Goal: Task Accomplishment & Management: Complete application form

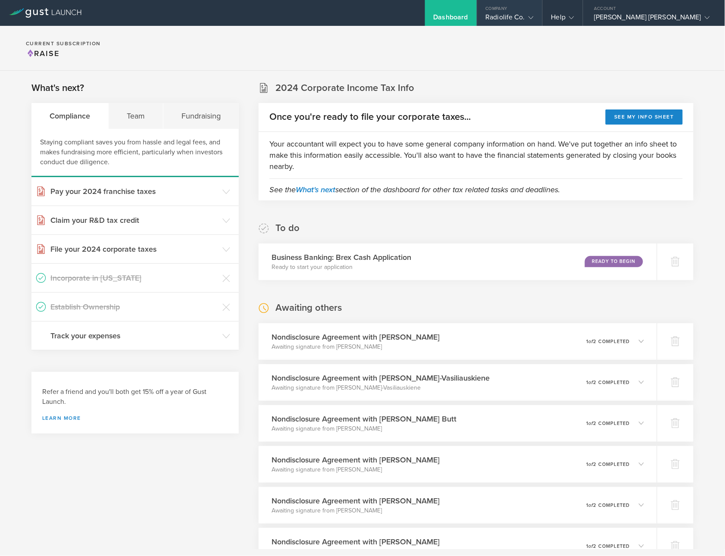
click at [515, 11] on div "Company" at bounding box center [509, 6] width 65 height 13
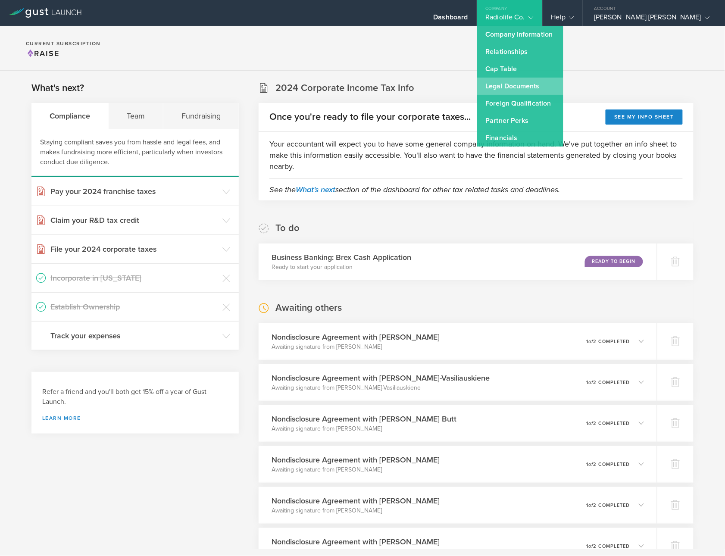
click at [497, 81] on link "Legal Documents" at bounding box center [520, 86] width 86 height 17
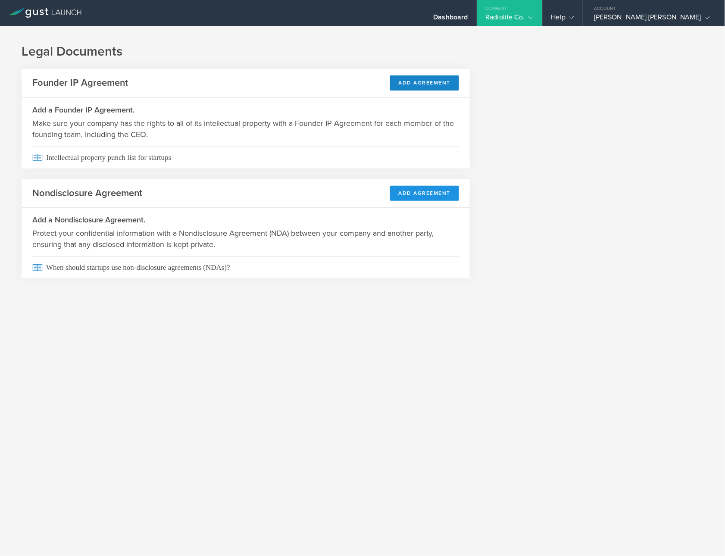
click at [428, 196] on button "Add Agreement" at bounding box center [424, 193] width 69 height 15
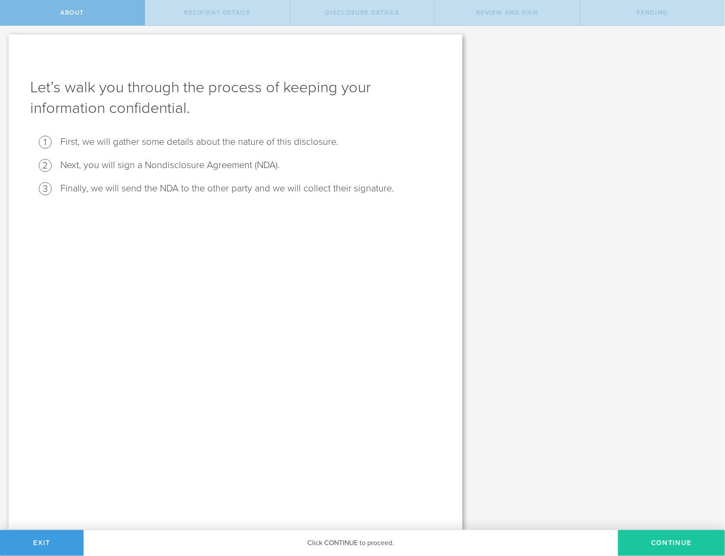
click at [664, 533] on button "Continue" at bounding box center [671, 543] width 107 height 26
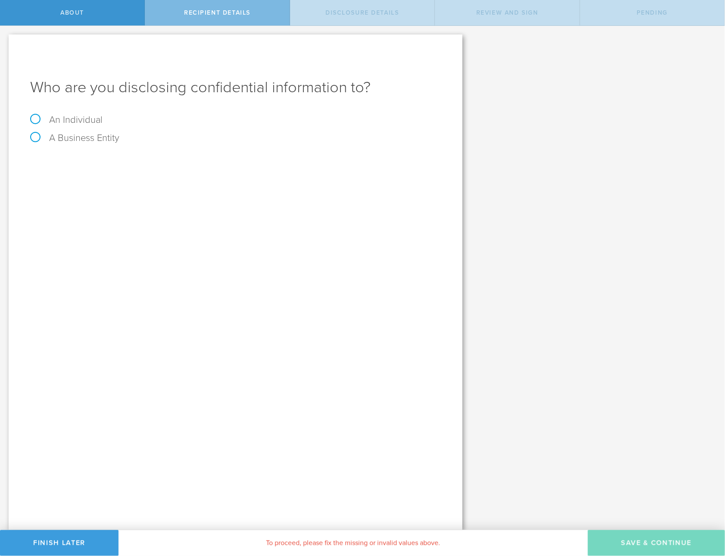
click at [49, 112] on div "Who are you disclosing confidential information to? An Individual A Business En…" at bounding box center [236, 282] width 454 height 496
click at [37, 116] on label "An Individual" at bounding box center [66, 119] width 72 height 11
click at [6, 40] on input "An Individual" at bounding box center [3, 33] width 6 height 14
radio input "true"
click at [118, 165] on input "text" at bounding box center [268, 162] width 346 height 13
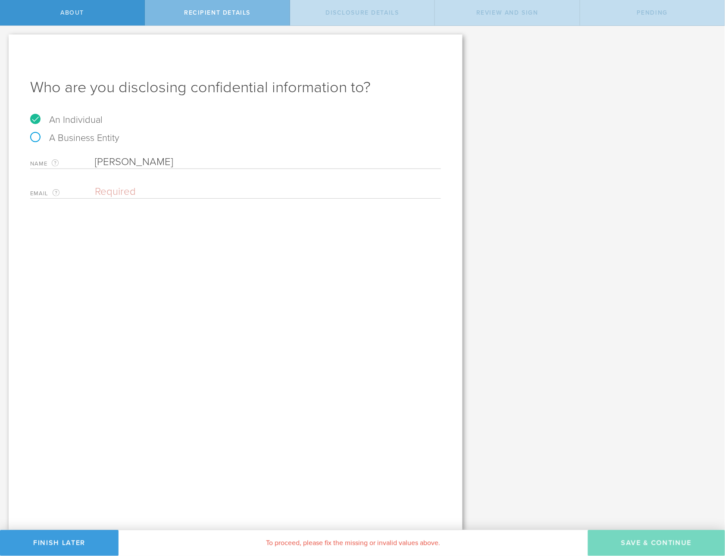
type input "Vinicius De Palma Wessler"
click at [175, 196] on input "email" at bounding box center [266, 191] width 342 height 13
click at [173, 187] on input "v" at bounding box center [266, 191] width 342 height 13
paste input "inicius.wessler@radiolifelabs.com"
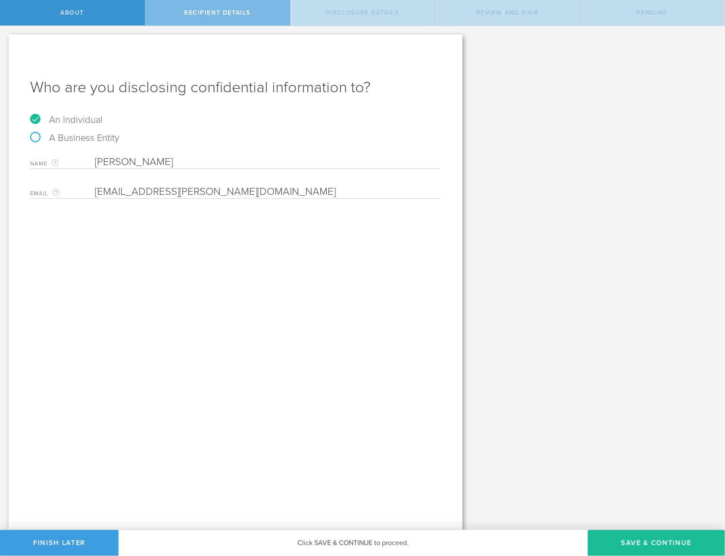
type input "vinicius.wessler@radiolifelabs.com"
click at [183, 271] on div "Who are you disclosing confidential information to? An Individual A Business En…" at bounding box center [236, 282] width 454 height 496
click at [638, 541] on button "Save & Continue" at bounding box center [656, 543] width 137 height 26
select select "string:5 years"
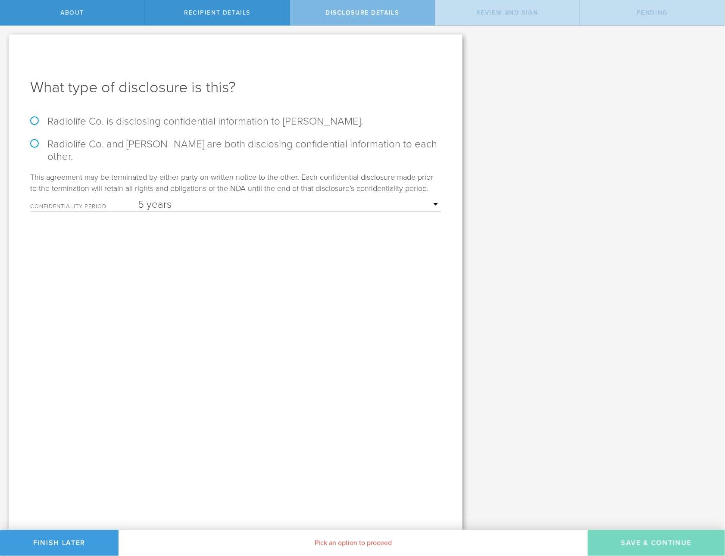
click at [137, 120] on label "Radiolife Co. is disclosing confidential information to Vinicius De Palma Wessl…" at bounding box center [235, 121] width 411 height 12
click at [6, 44] on input "Radiolife Co. is disclosing confidential information to Vinicius De Palma Wessl…" at bounding box center [3, 35] width 6 height 18
radio input "true"
click at [627, 537] on button "Save & Continue" at bounding box center [656, 543] width 137 height 26
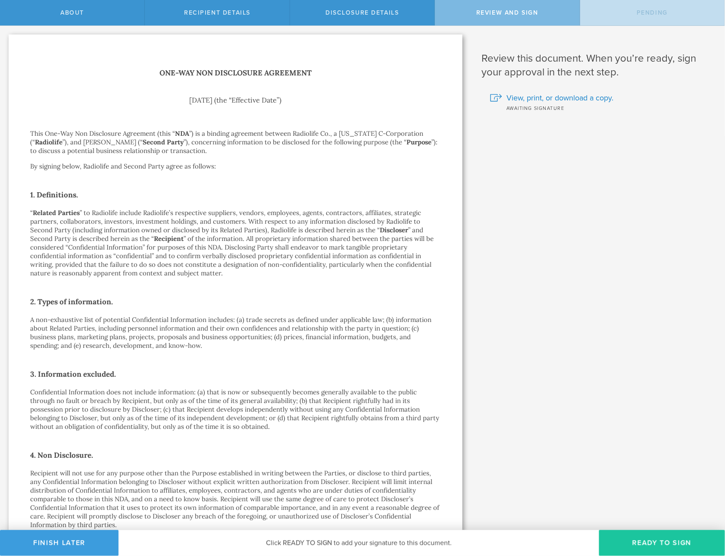
click at [660, 544] on button "Ready to Sign" at bounding box center [662, 543] width 126 height 26
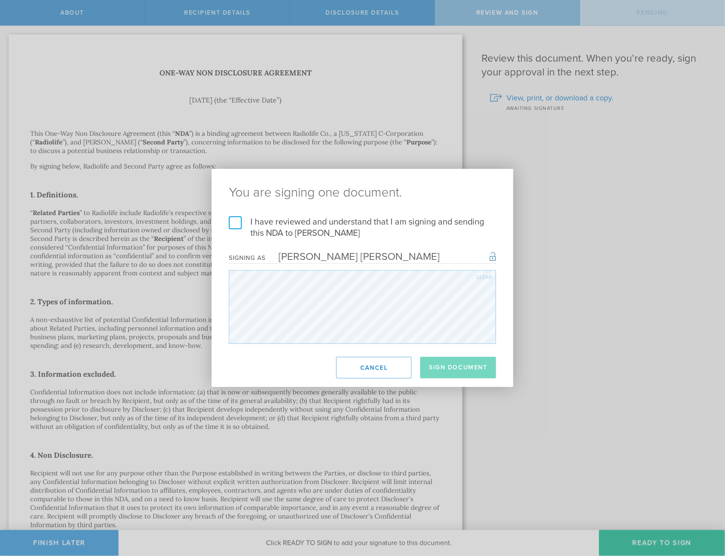
click at [232, 221] on label "I have reviewed and understand that I am signing and sending this NDA to Vinici…" at bounding box center [362, 227] width 267 height 22
click at [0, 0] on input "I have reviewed and understand that I am signing and sending this NDA to Vinici…" at bounding box center [0, 0] width 0 height 0
click at [458, 365] on button "Sign Document" at bounding box center [458, 368] width 76 height 22
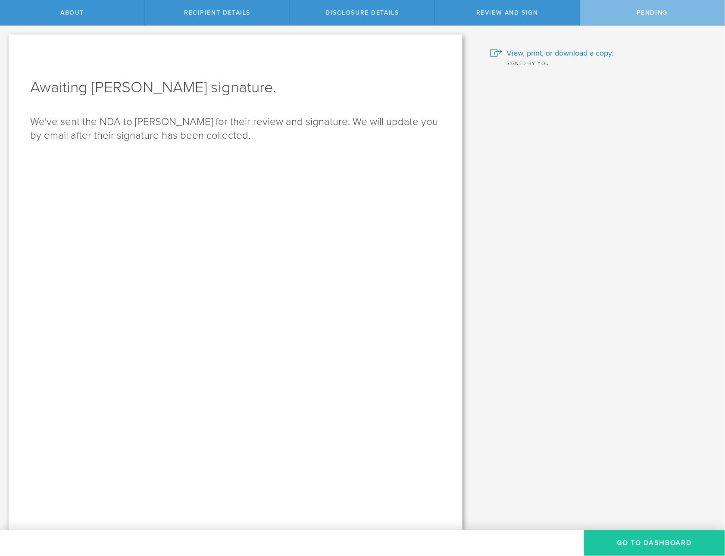
click at [606, 533] on button "Go to dashboard" at bounding box center [654, 543] width 141 height 26
